Goal: Task Accomplishment & Management: Use online tool/utility

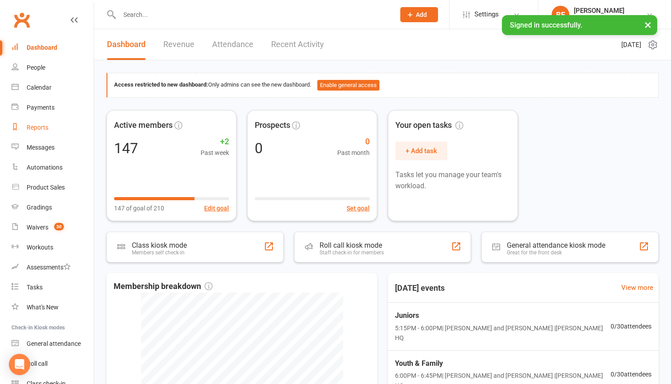
click at [43, 126] on div "Reports" at bounding box center [38, 127] width 22 height 7
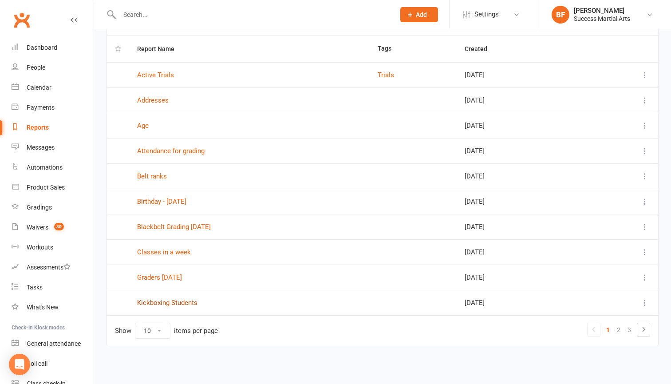
scroll to position [66, 0]
click at [173, 298] on link "Kickboxing Students" at bounding box center [167, 302] width 60 height 8
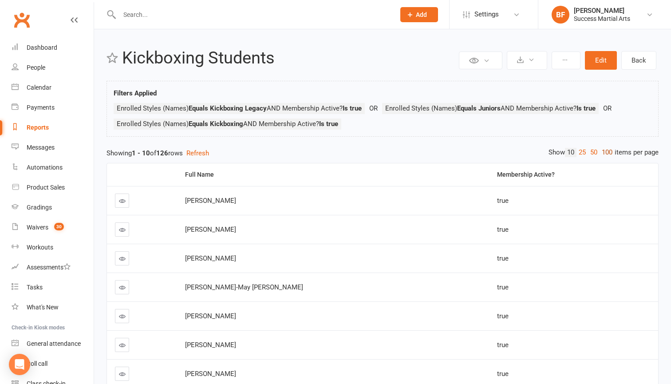
click at [606, 153] on link "100" at bounding box center [606, 152] width 15 height 9
click at [535, 63] on button at bounding box center [526, 60] width 40 height 19
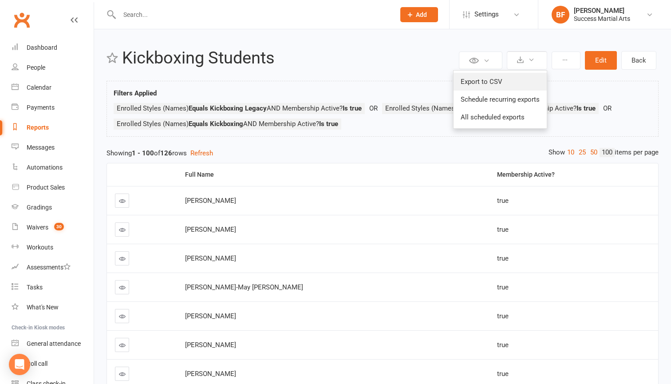
click at [506, 85] on link "Export to CSV" at bounding box center [499, 82] width 93 height 18
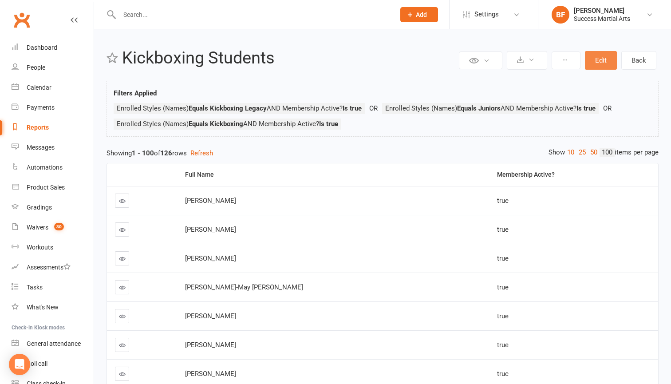
click at [590, 58] on button "Edit" at bounding box center [601, 60] width 32 height 19
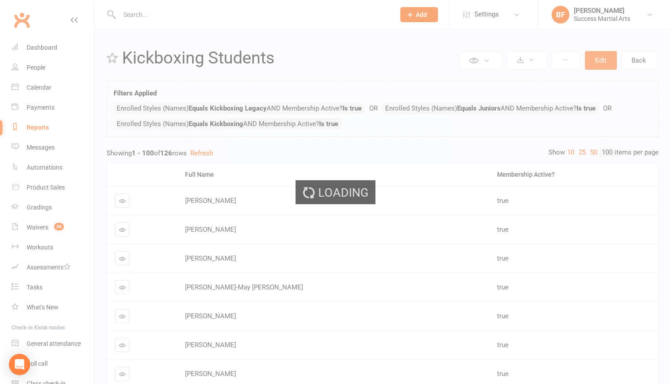
select select "join_filters_with_or"
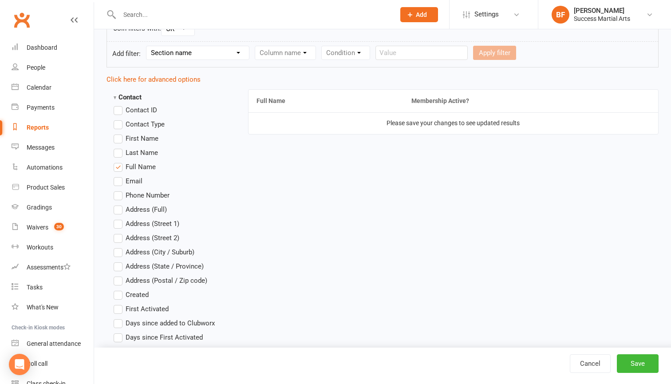
scroll to position [224, 0]
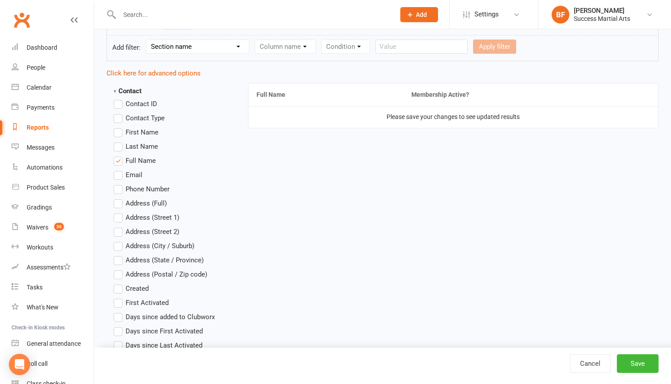
click at [120, 176] on label "Email" at bounding box center [128, 174] width 29 height 11
click at [119, 169] on input "Email" at bounding box center [117, 169] width 6 height 0
click at [638, 361] on button "Save" at bounding box center [637, 363] width 42 height 19
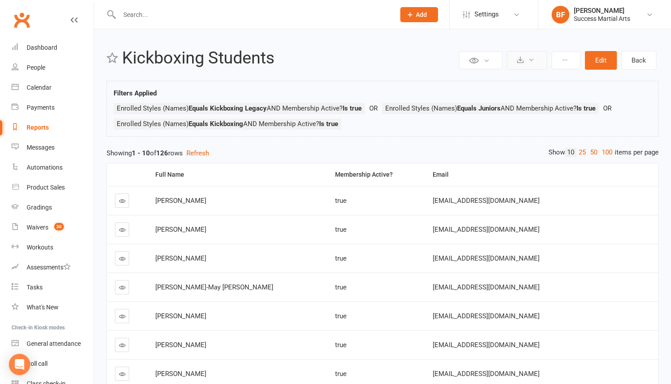
click at [522, 65] on button at bounding box center [526, 60] width 40 height 19
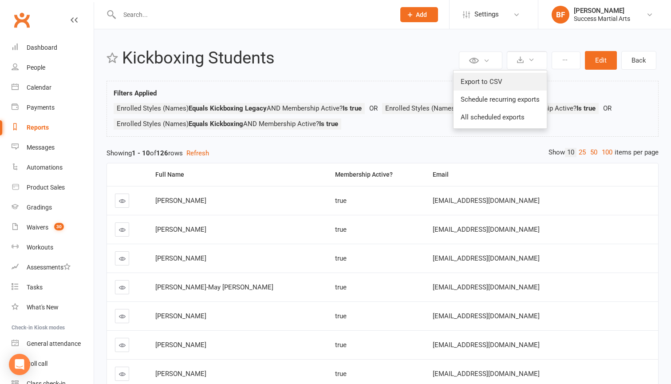
click at [503, 79] on link "Export to CSV" at bounding box center [499, 82] width 93 height 18
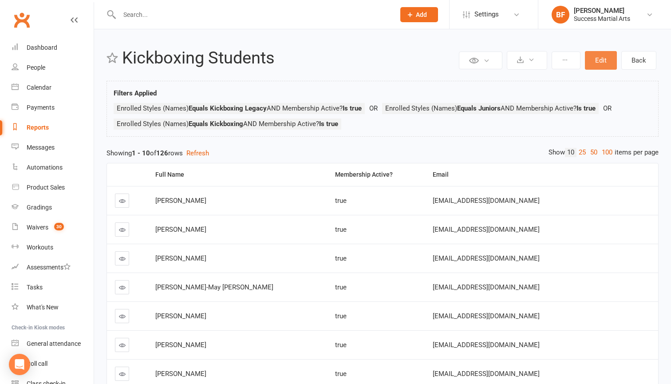
click at [593, 65] on button "Edit" at bounding box center [601, 60] width 32 height 19
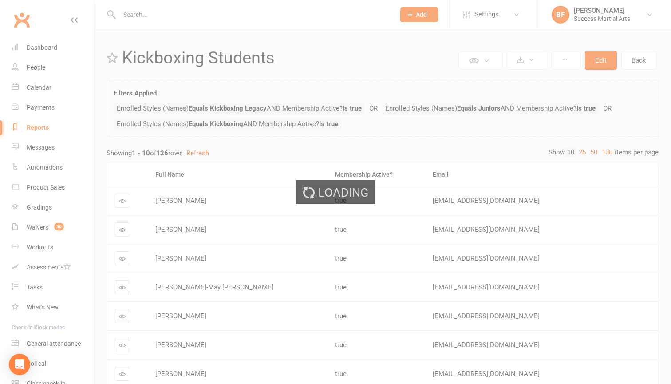
select select "join_filters_with_or"
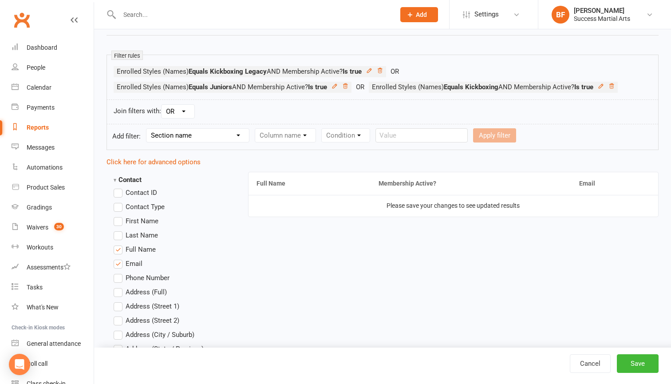
scroll to position [138, 0]
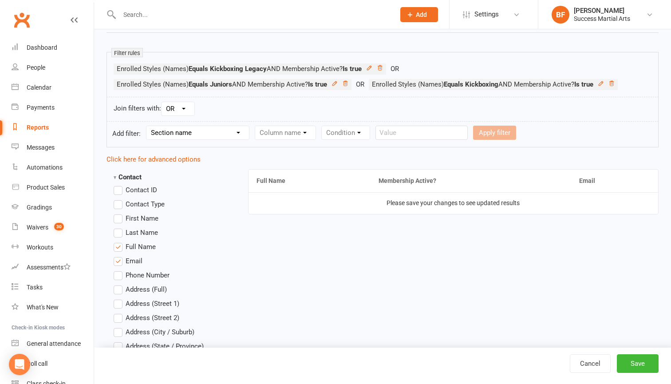
click at [118, 220] on label "First Name" at bounding box center [136, 218] width 45 height 11
click at [118, 213] on input "First Name" at bounding box center [117, 213] width 6 height 0
click at [118, 231] on label "Last Name" at bounding box center [136, 232] width 44 height 11
click at [118, 227] on input "Last Name" at bounding box center [117, 227] width 6 height 0
click at [118, 248] on label "Full Name" at bounding box center [135, 246] width 42 height 11
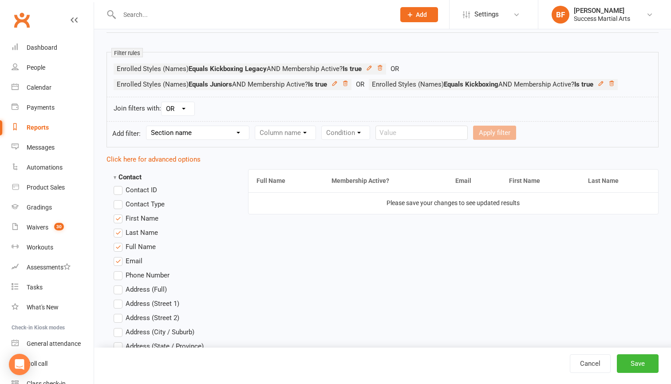
click at [118, 241] on input "Full Name" at bounding box center [117, 241] width 6 height 0
click at [627, 360] on button "Save" at bounding box center [637, 363] width 42 height 19
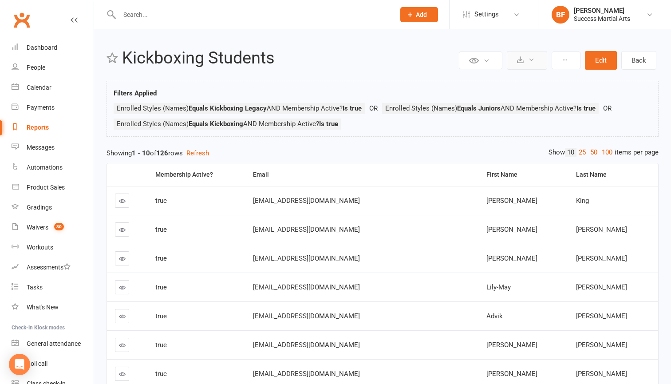
click at [529, 60] on icon at bounding box center [531, 59] width 7 height 7
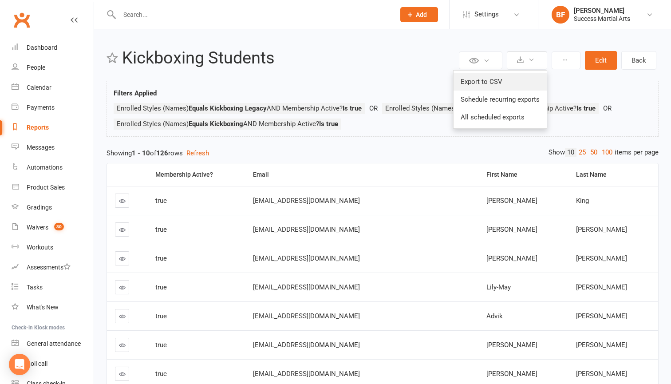
click at [513, 83] on link "Export to CSV" at bounding box center [499, 82] width 93 height 18
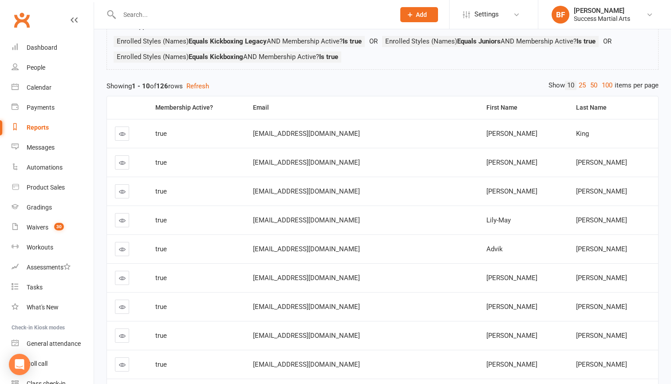
scroll to position [70, 0]
